Goal: Information Seeking & Learning: Learn about a topic

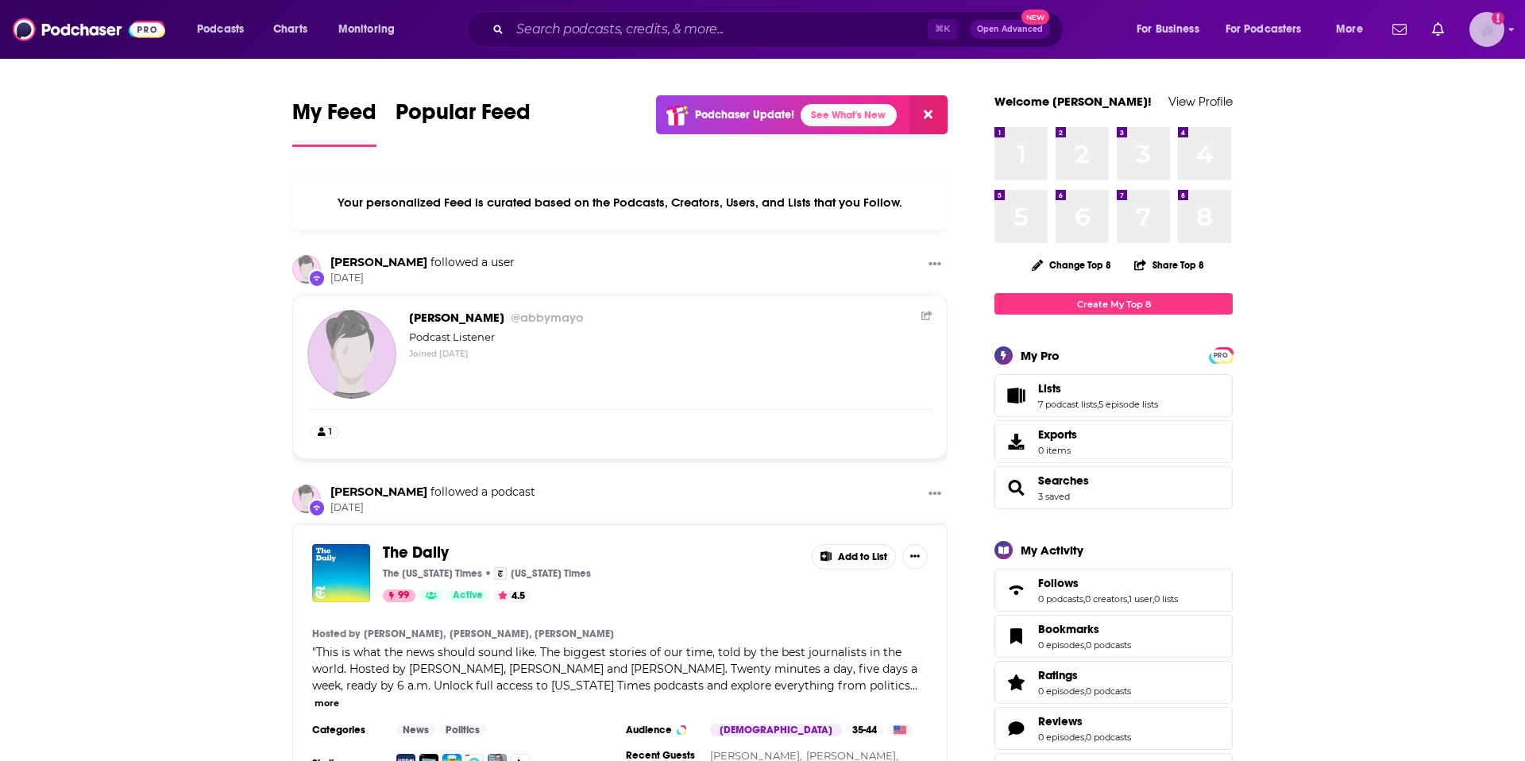
click at [1470, 31] on img "Logged in as abbymayo" at bounding box center [1486, 29] width 35 height 35
click at [762, 43] on div "⌘ K Open Advanced New" at bounding box center [764, 29] width 597 height 37
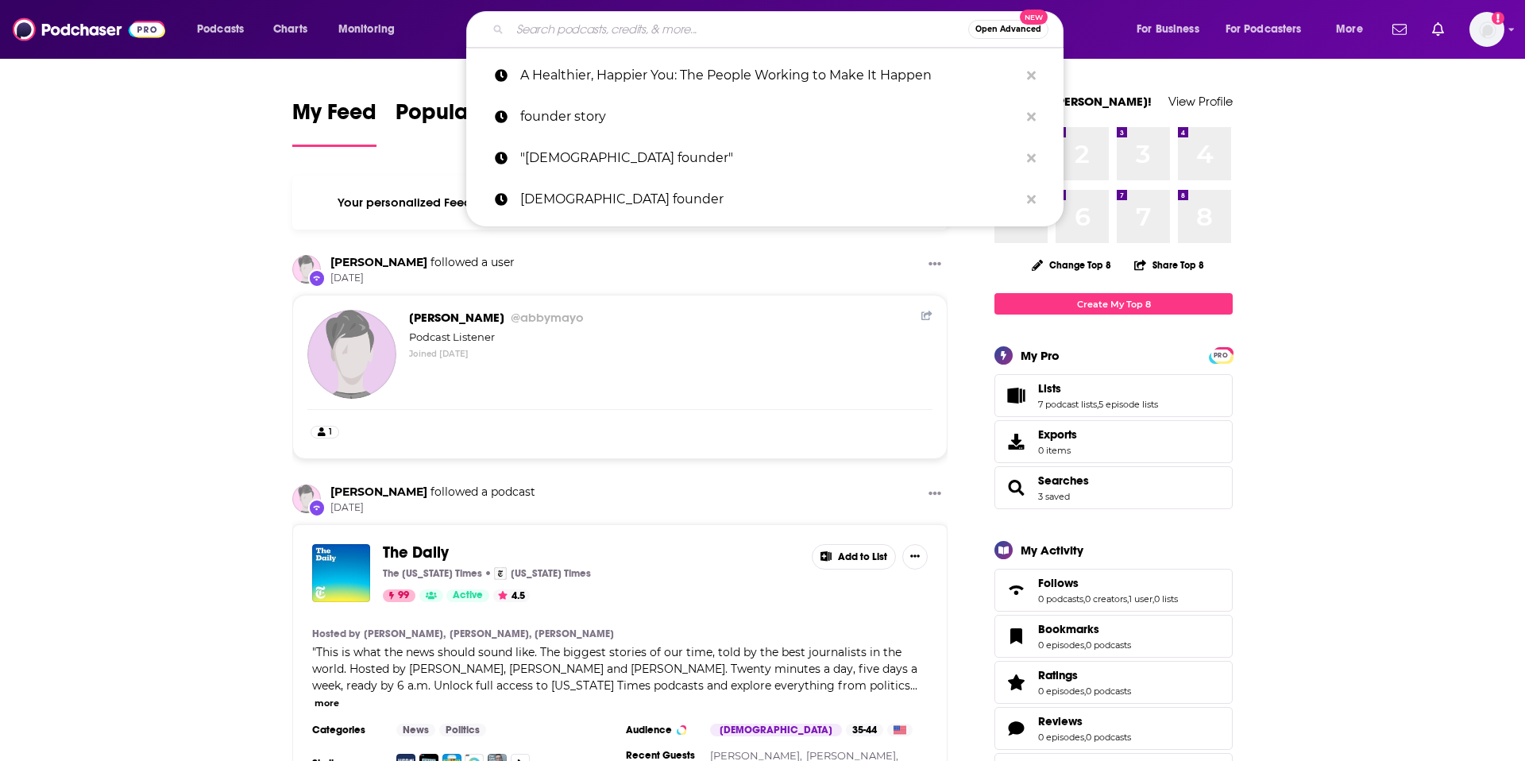
click at [747, 36] on input "Search podcasts, credits, & more..." at bounding box center [739, 29] width 458 height 25
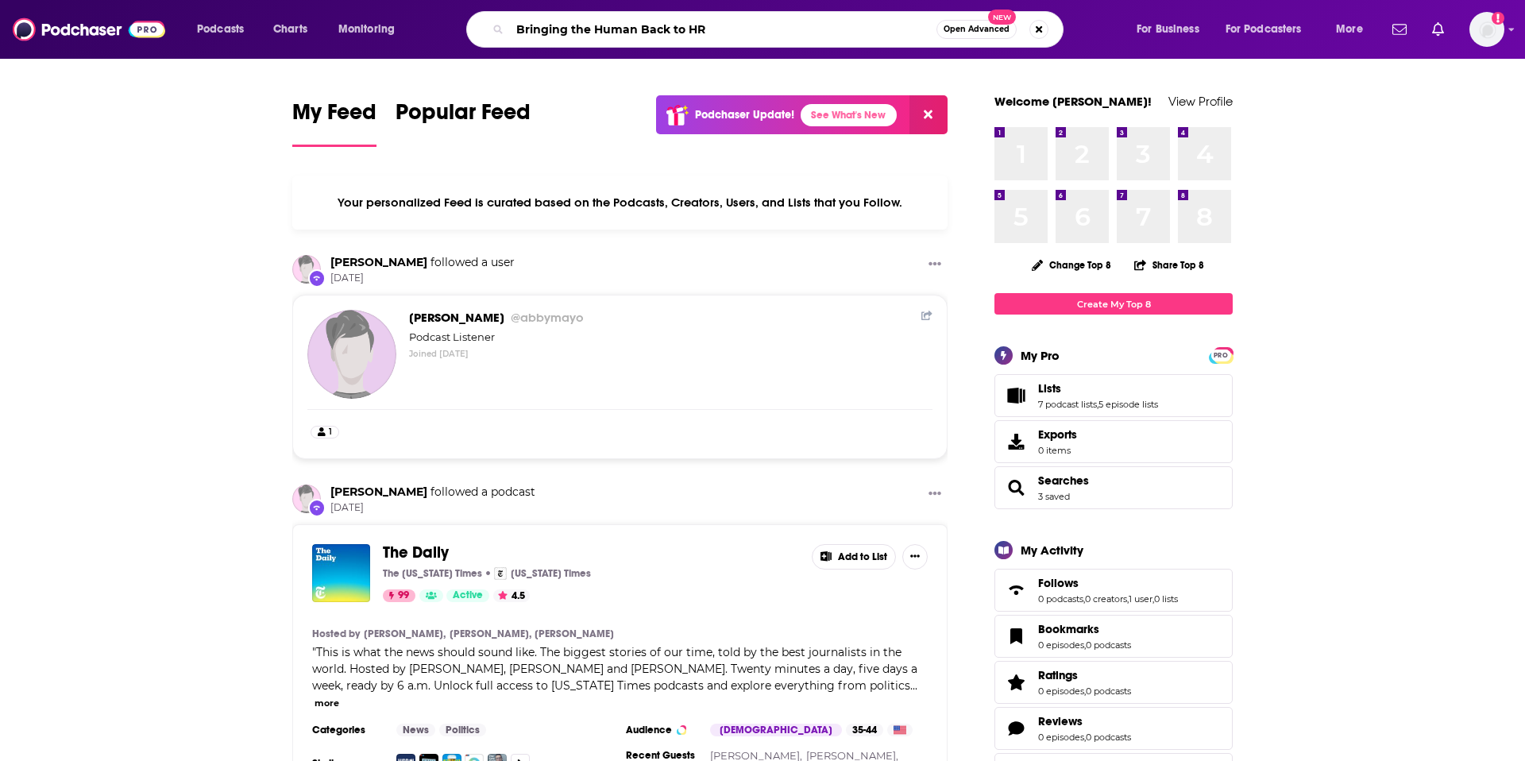
type input "Bringing the Human Back to HR"
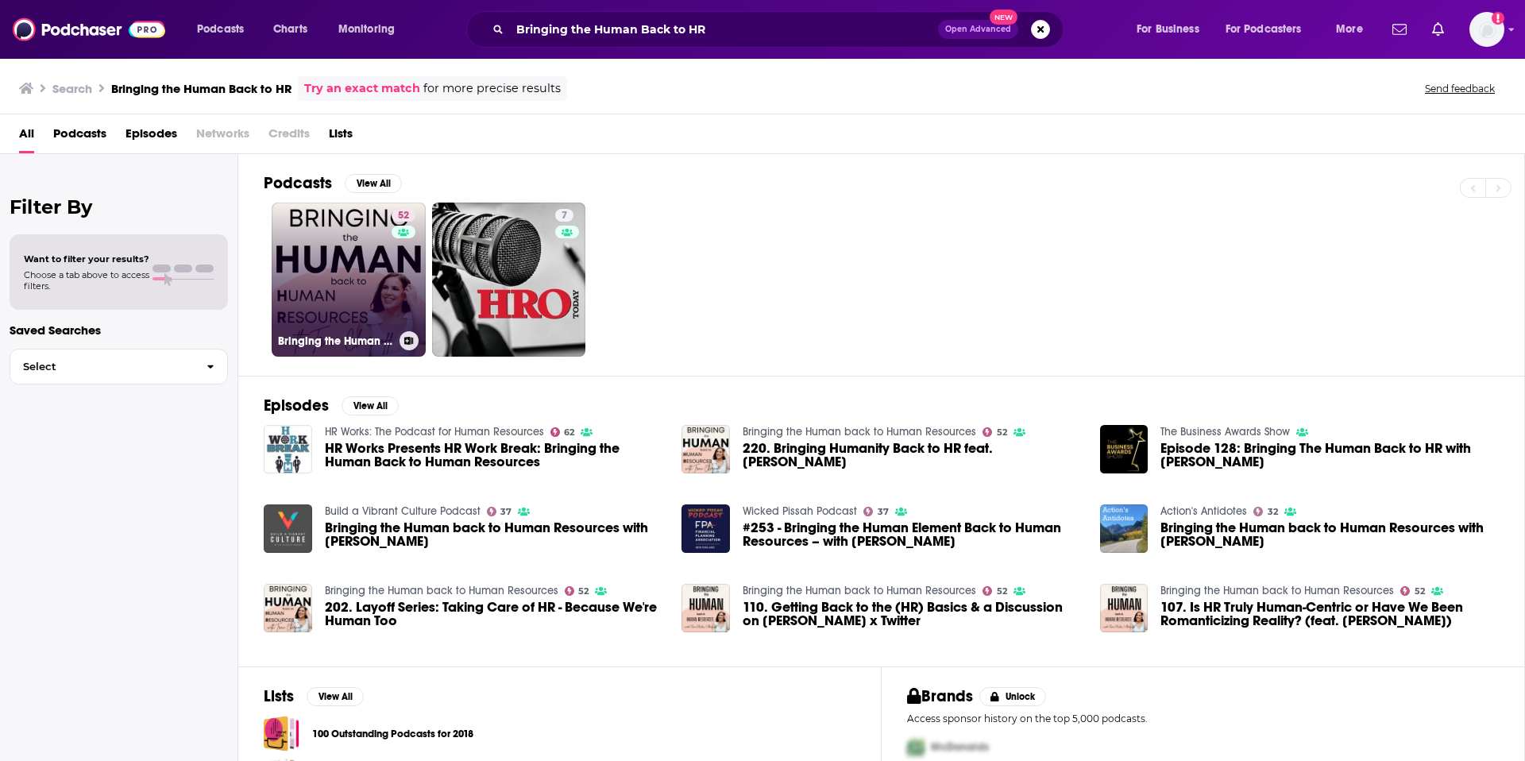
click at [335, 292] on link "52 Bringing the Human back to Human Resources" at bounding box center [349, 280] width 154 height 154
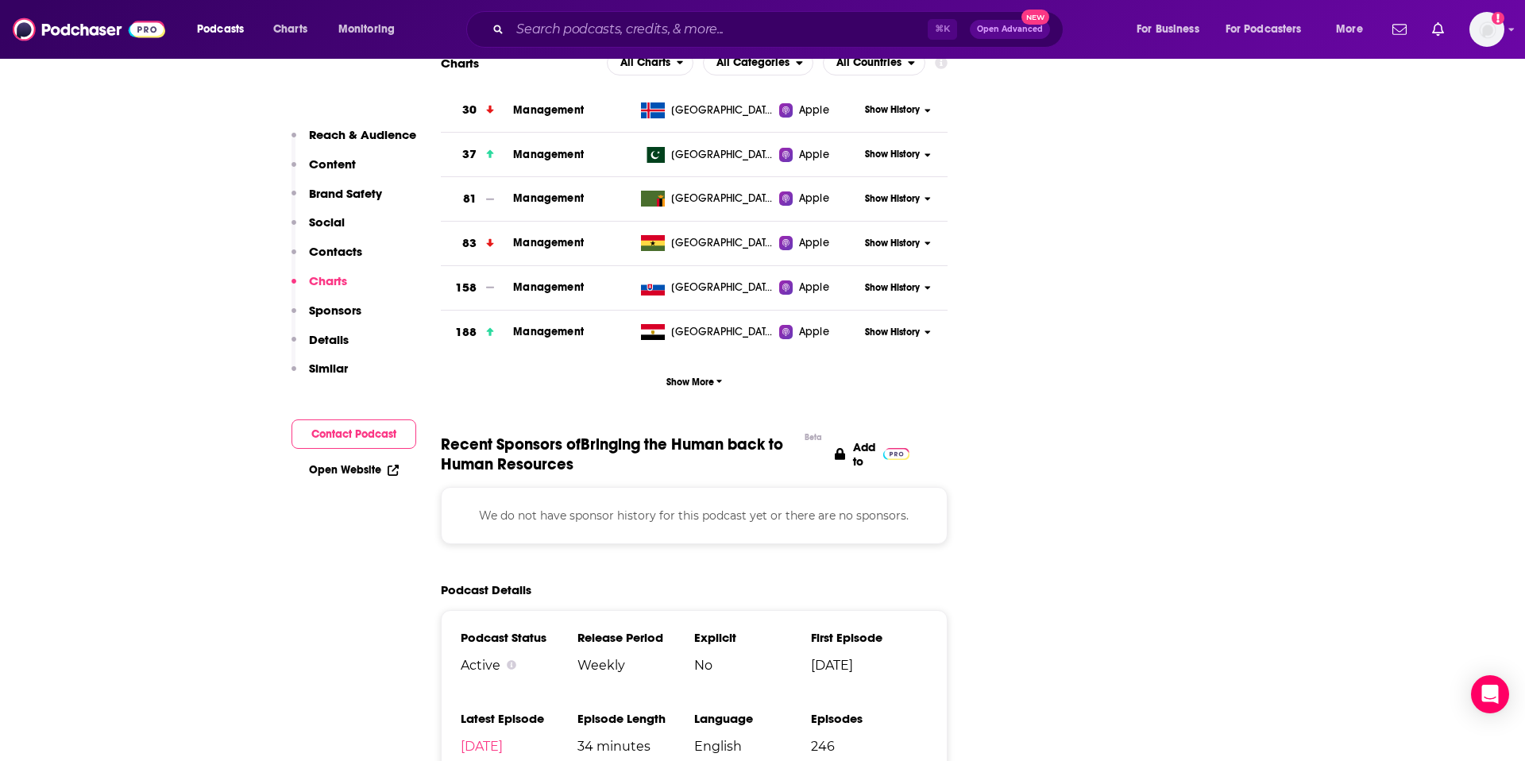
scroll to position [2210, 0]
